Goal: Task Accomplishment & Management: Manage account settings

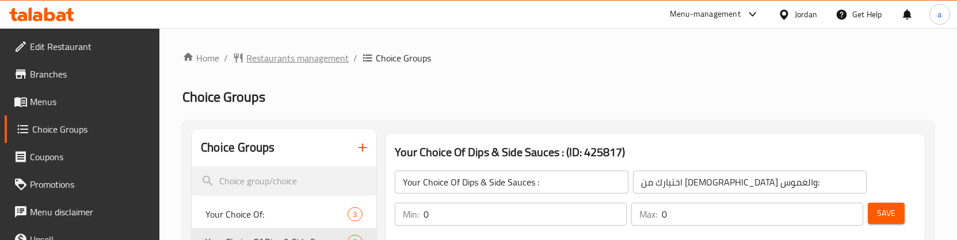
click at [284, 59] on span "Restaurants management" at bounding box center [297, 58] width 102 height 14
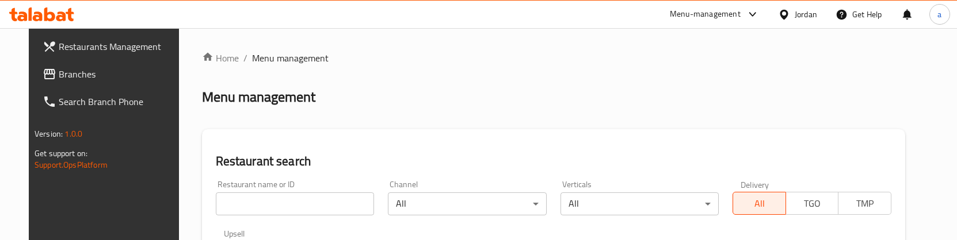
click at [64, 77] on span "Branches" at bounding box center [119, 74] width 121 height 14
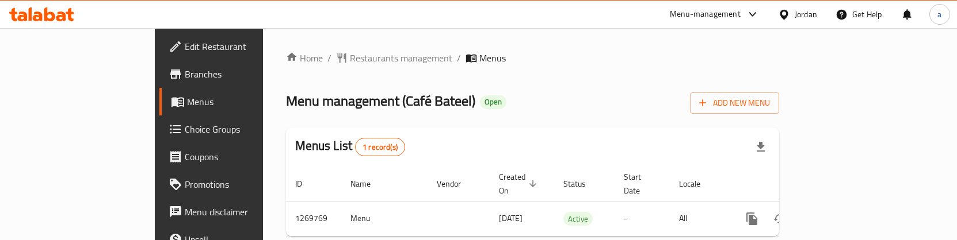
click at [185, 131] on span "Choice Groups" at bounding box center [245, 130] width 121 height 14
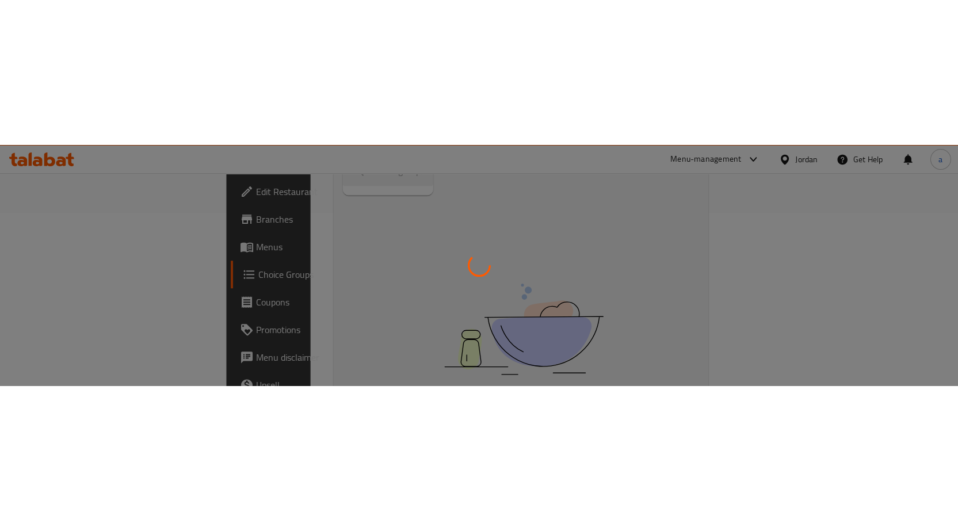
scroll to position [162, 0]
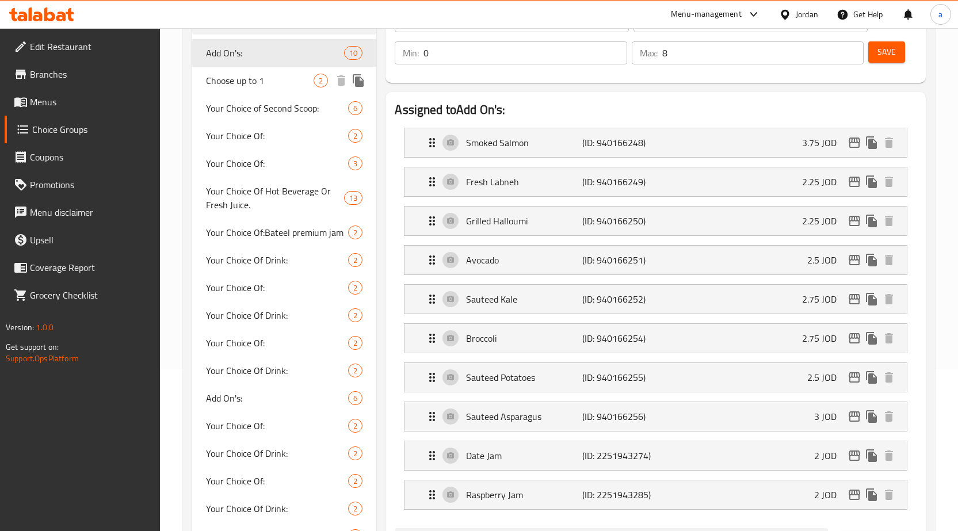
click at [250, 82] on span "Choose up to 1" at bounding box center [260, 81] width 108 height 14
type input "Choose up to 1"
type input "اختر حتى 1"
type input "1"
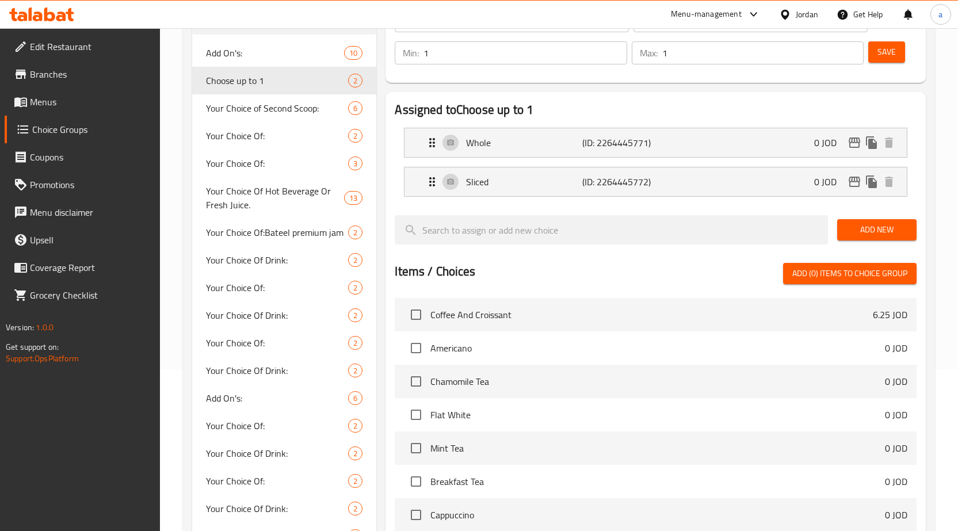
click at [529, 106] on h2 "Assigned to Choose up to 1" at bounding box center [656, 109] width 522 height 17
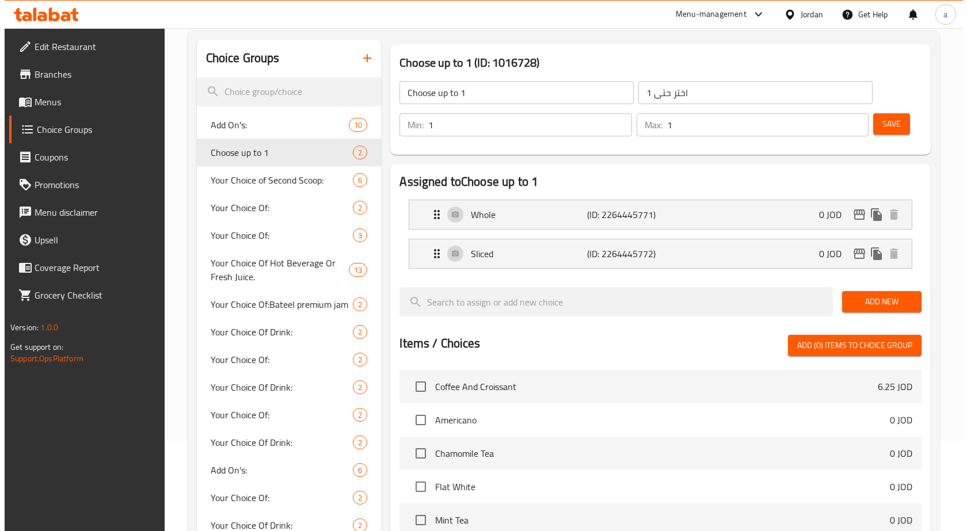
scroll to position [0, 0]
